Goal: Check status: Check status

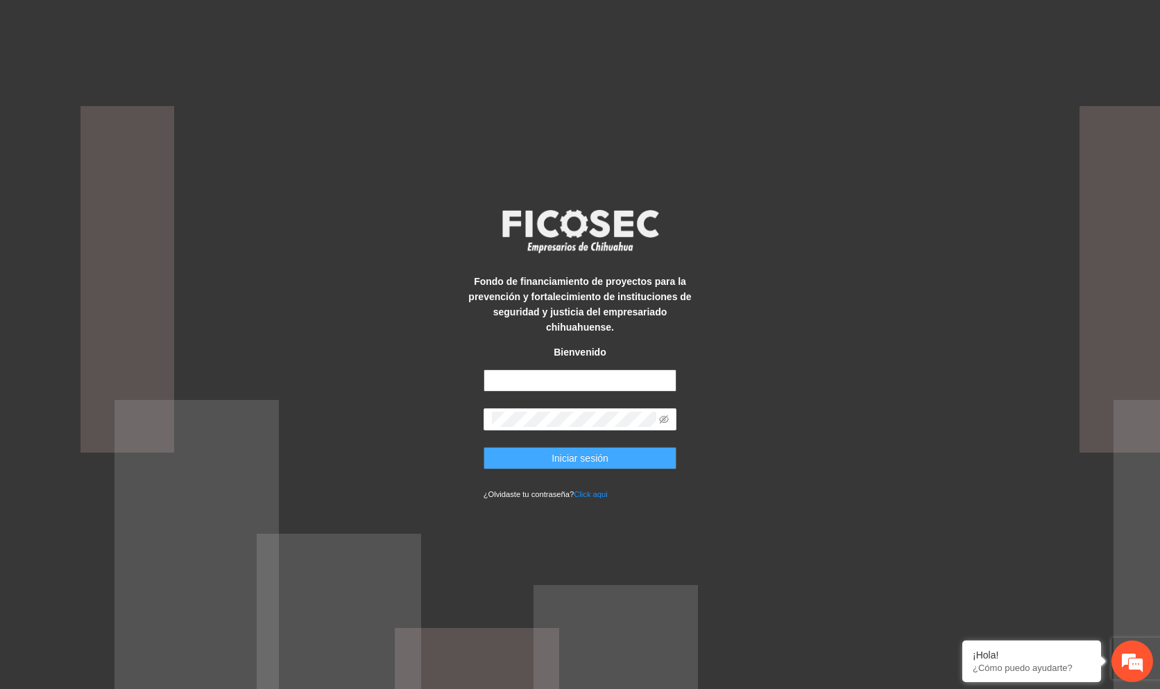
type input "**********"
click at [606, 451] on span "Iniciar sesión" at bounding box center [579, 458] width 57 height 15
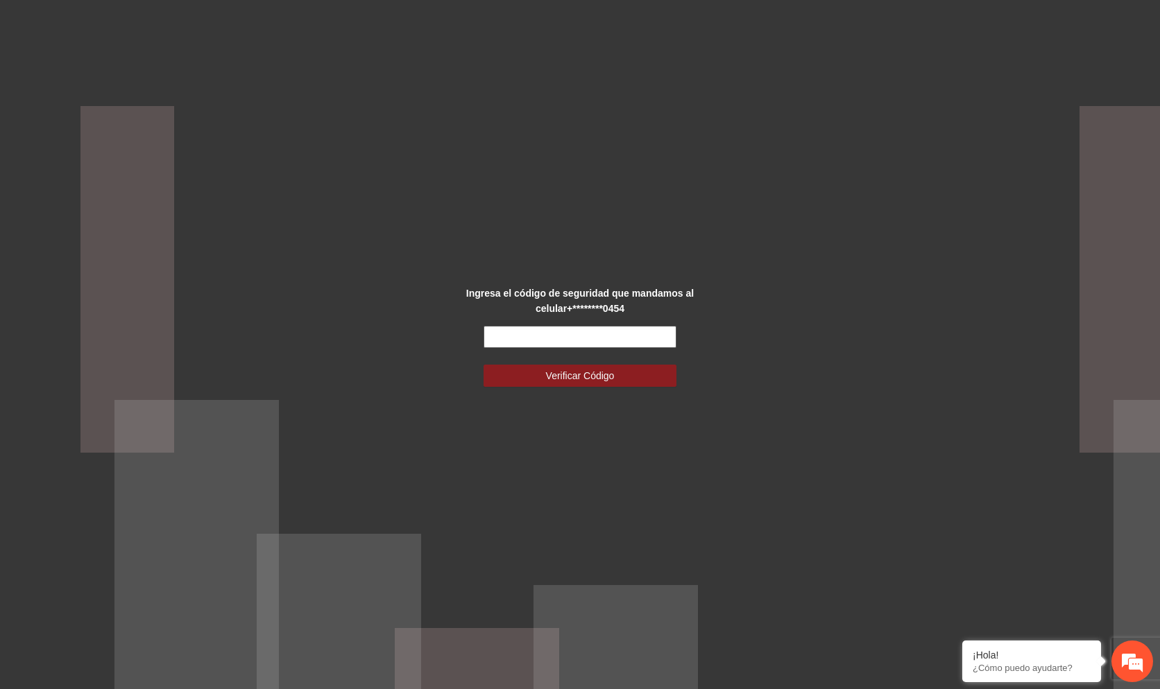
click at [657, 338] on input "text" at bounding box center [580, 337] width 194 height 22
type input "******"
click at [483, 365] on button "Verificar Código" at bounding box center [580, 376] width 194 height 22
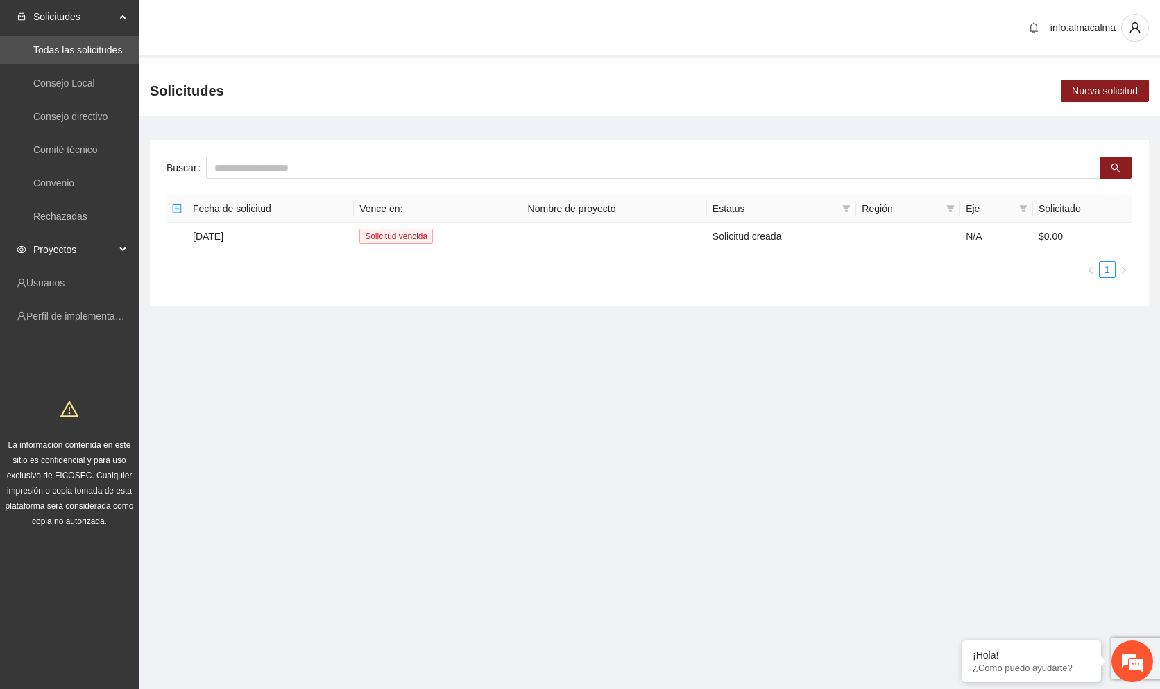
click at [85, 248] on span "Proyectos" at bounding box center [74, 250] width 82 height 28
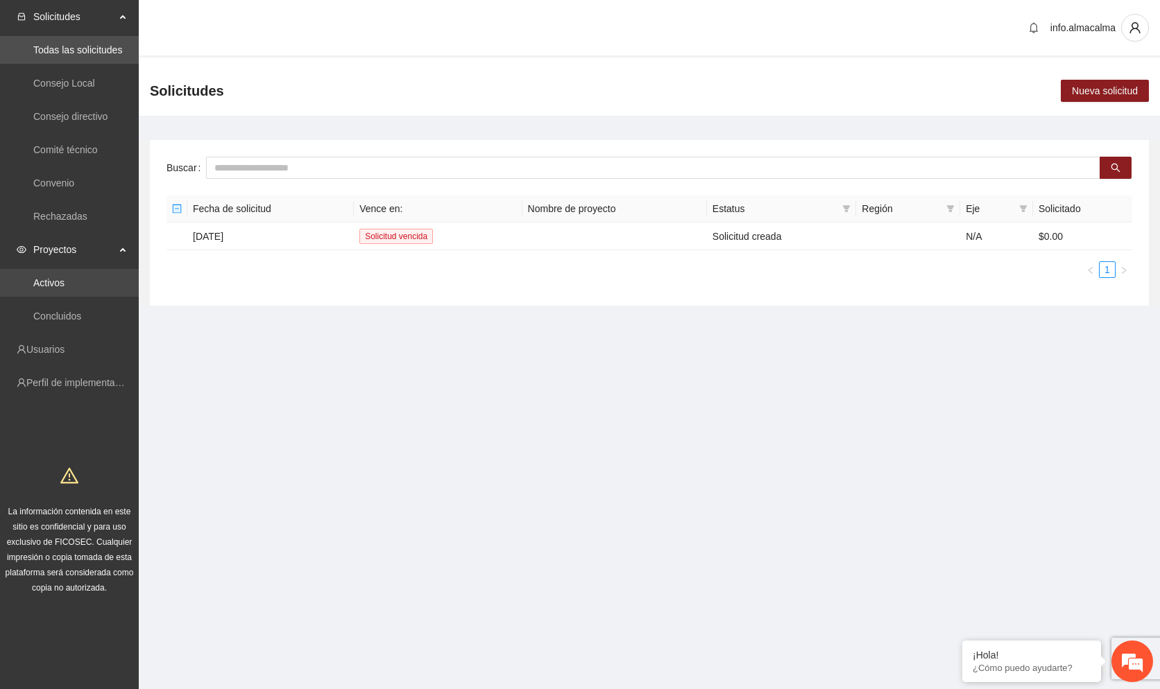
click at [45, 277] on link "Activos" at bounding box center [48, 282] width 31 height 11
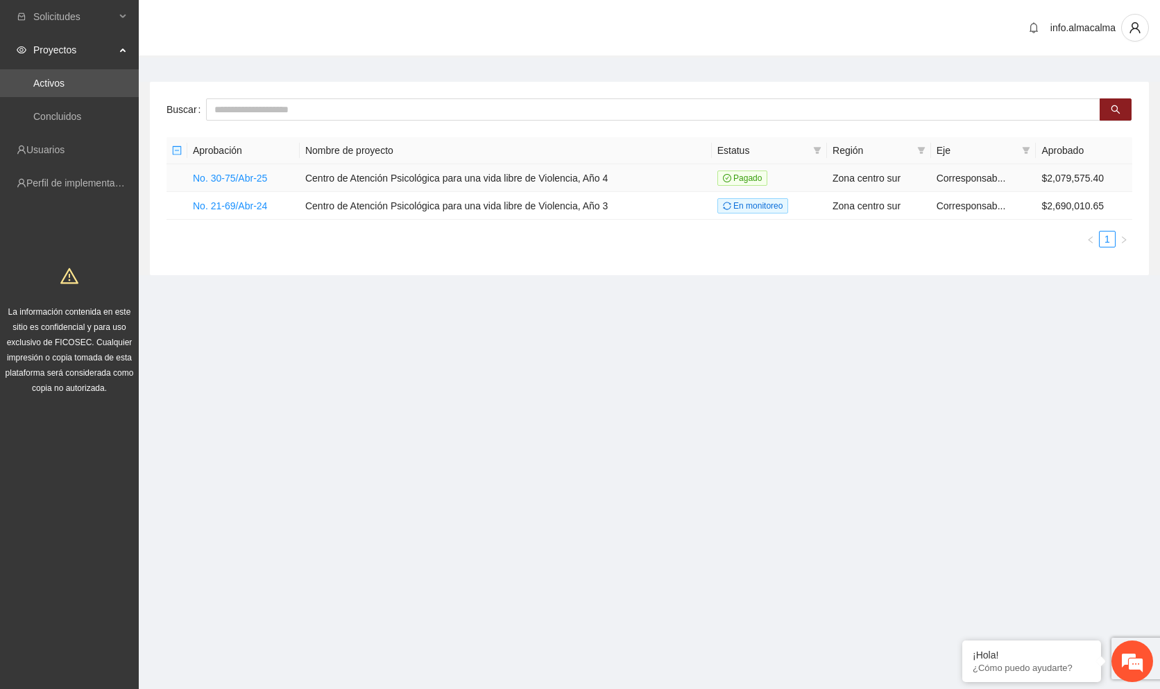
click at [471, 173] on td "Centro de Atención Psicológica para una vida libre de Violencia, Año 4" at bounding box center [506, 178] width 412 height 28
click at [244, 169] on td "No. 30-75/Abr-25" at bounding box center [243, 178] width 112 height 28
click at [244, 178] on link "No. 30-75/Abr-25" at bounding box center [230, 178] width 74 height 11
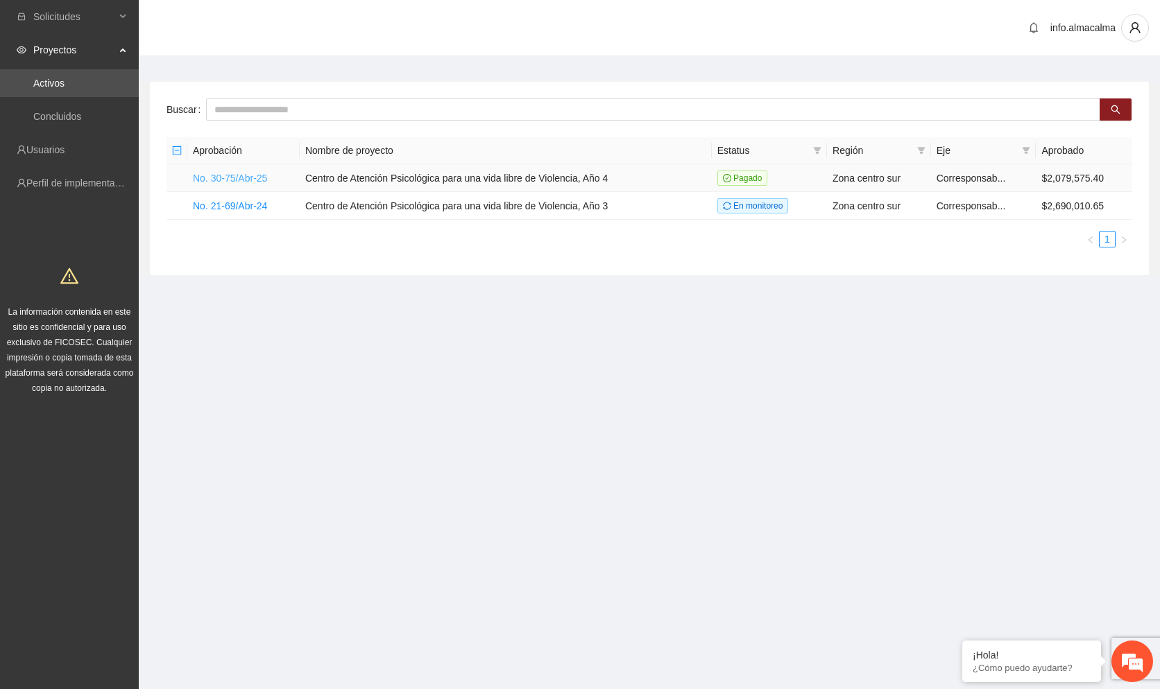
click at [244, 178] on link "No. 30-75/Abr-25" at bounding box center [230, 178] width 74 height 11
click at [567, 178] on td "Centro de Atención Psicológica para una vida libre de Violencia, Año 4" at bounding box center [506, 178] width 412 height 28
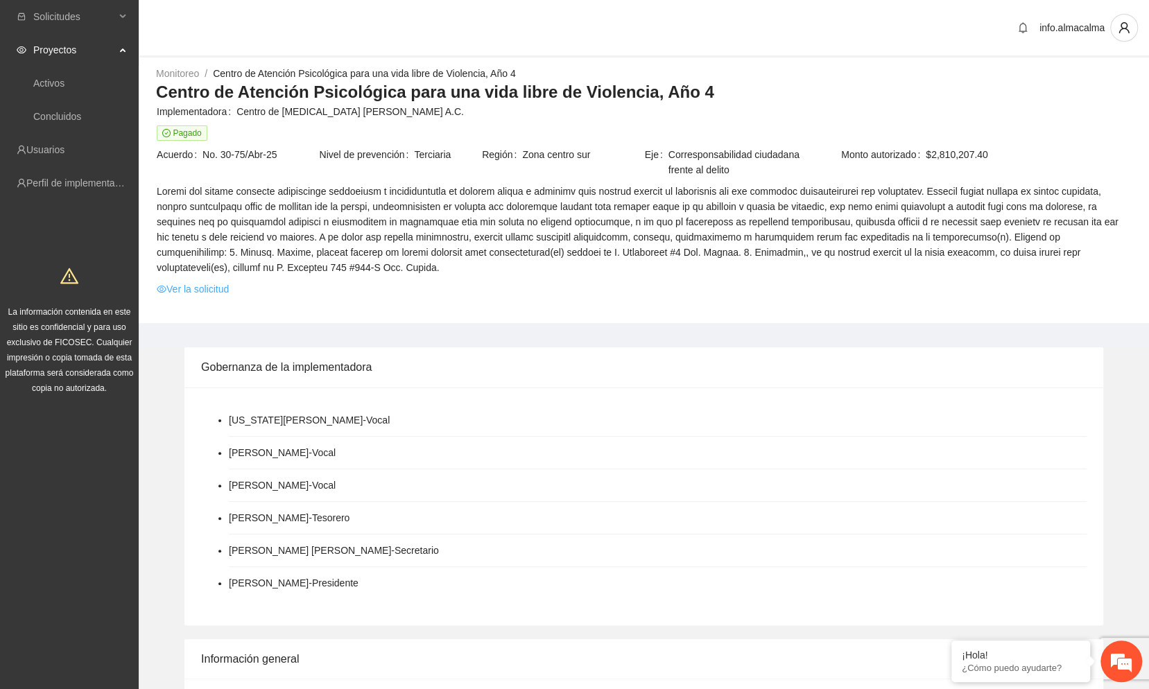
click at [204, 282] on link "Ver la solicitud" at bounding box center [193, 289] width 72 height 15
click at [207, 282] on link "Ver la solicitud" at bounding box center [193, 289] width 72 height 15
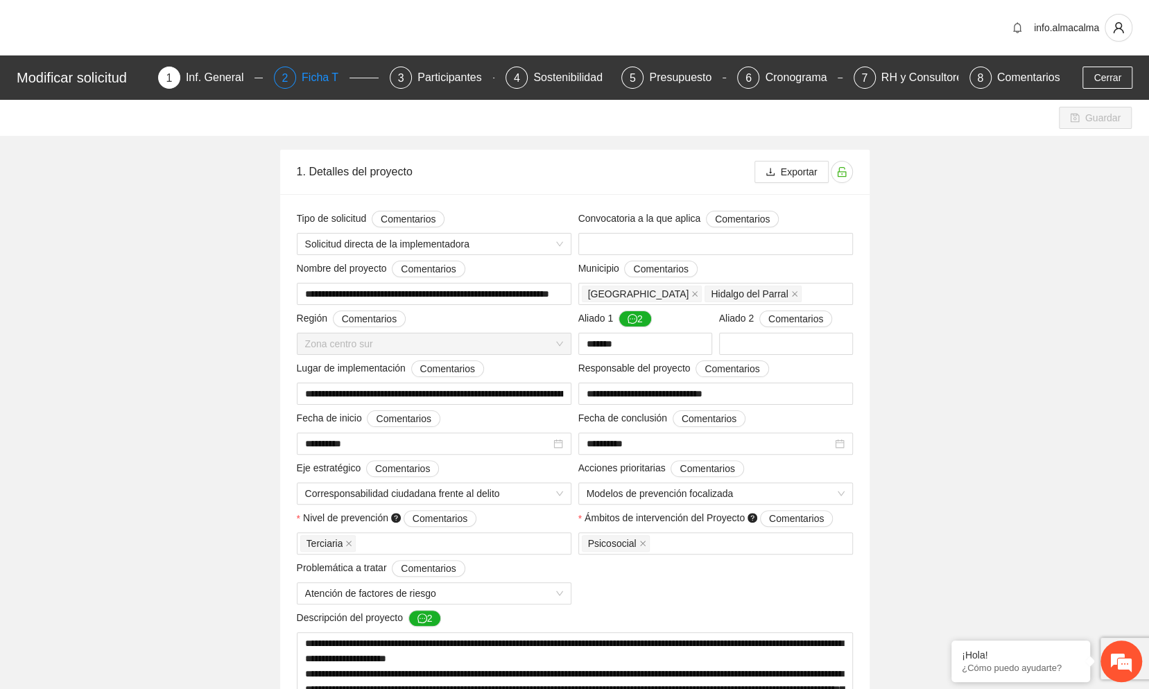
click at [317, 82] on div "Ficha T" at bounding box center [326, 78] width 48 height 22
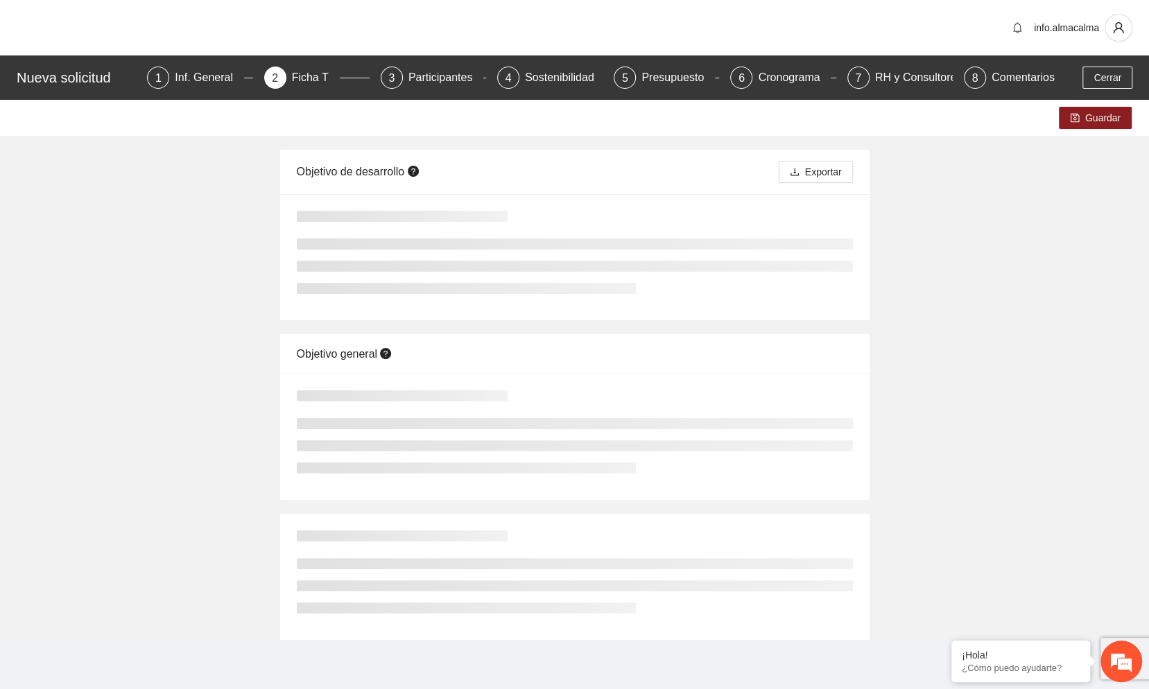
click at [317, 82] on div "Ficha T" at bounding box center [316, 78] width 48 height 22
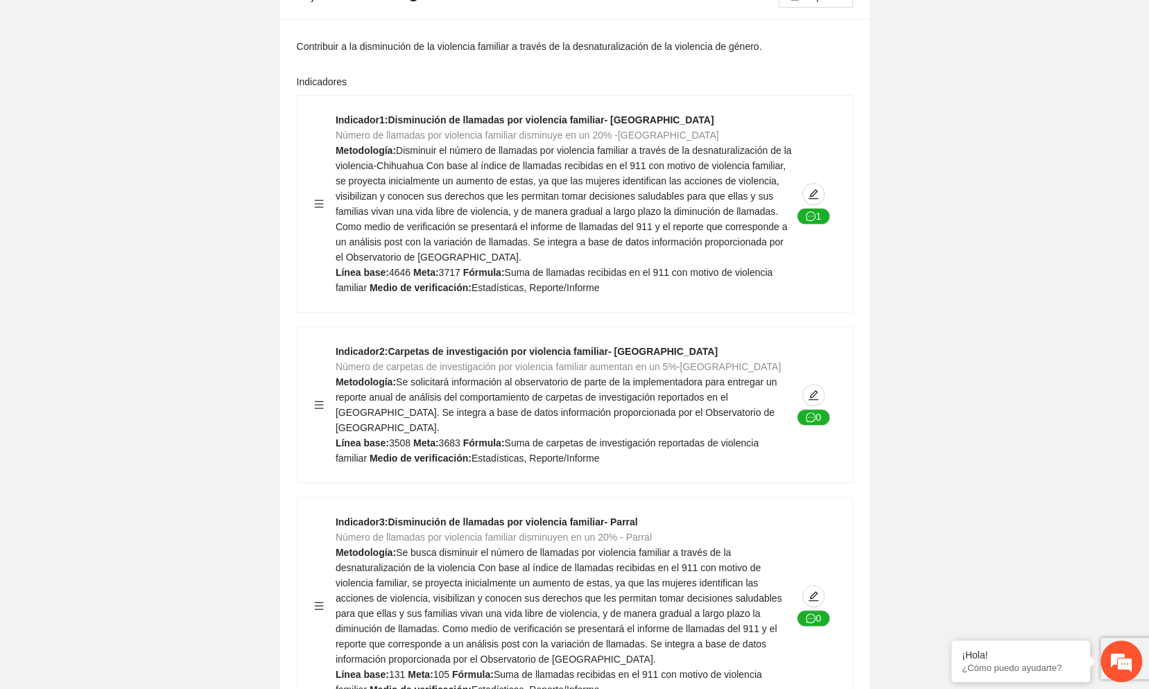
scroll to position [176, 0]
